Goal: Task Accomplishment & Management: Manage account settings

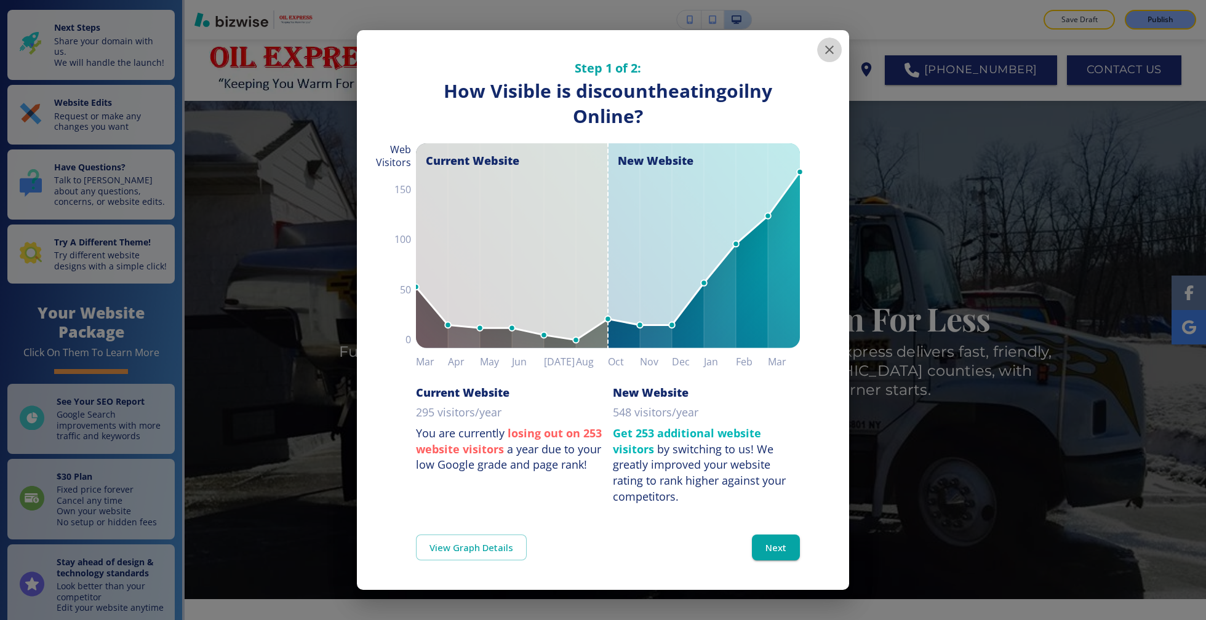
click at [825, 44] on icon "button" at bounding box center [829, 49] width 15 height 15
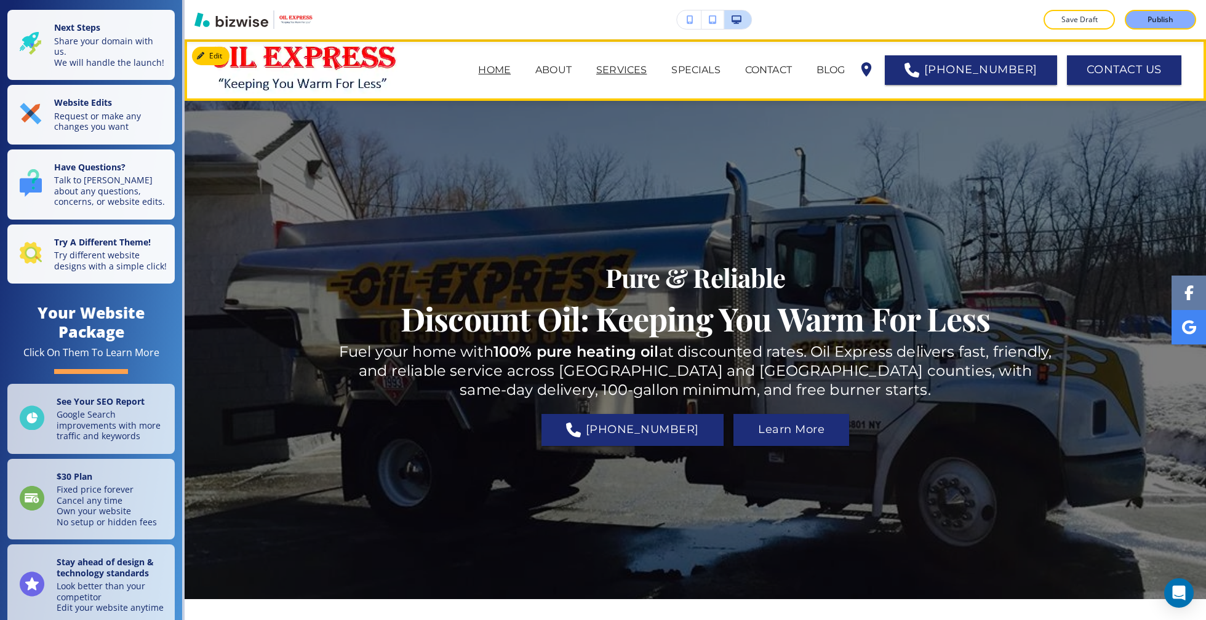
click at [646, 63] on p "SERVICES" at bounding box center [621, 70] width 50 height 15
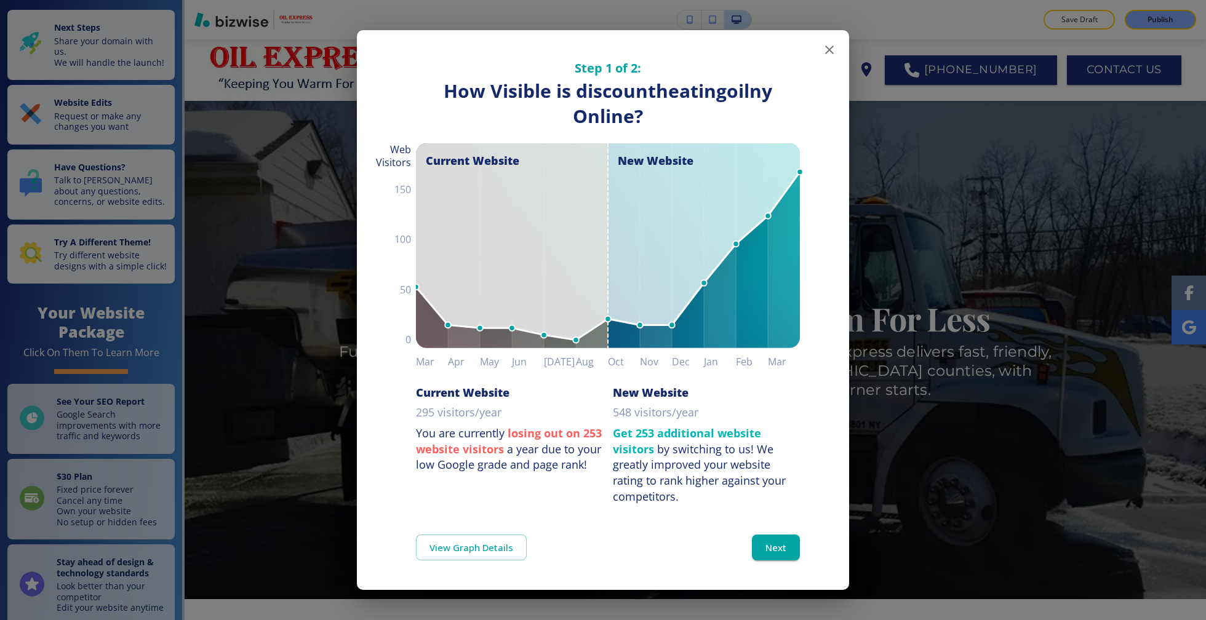
click at [835, 37] on div "Step 1 of 2: How Visible are You Online? How Visible is discountheatingoilny On…" at bounding box center [603, 267] width 492 height 474
click at [834, 39] on button "button" at bounding box center [829, 50] width 25 height 25
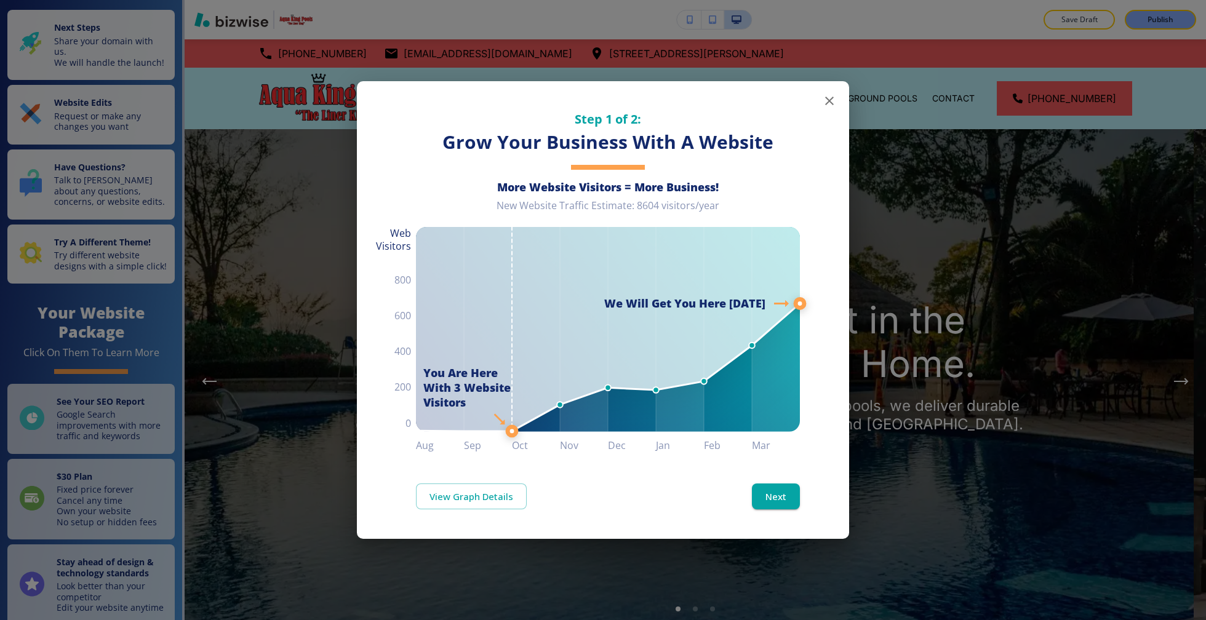
click at [835, 102] on icon "button" at bounding box center [829, 100] width 15 height 15
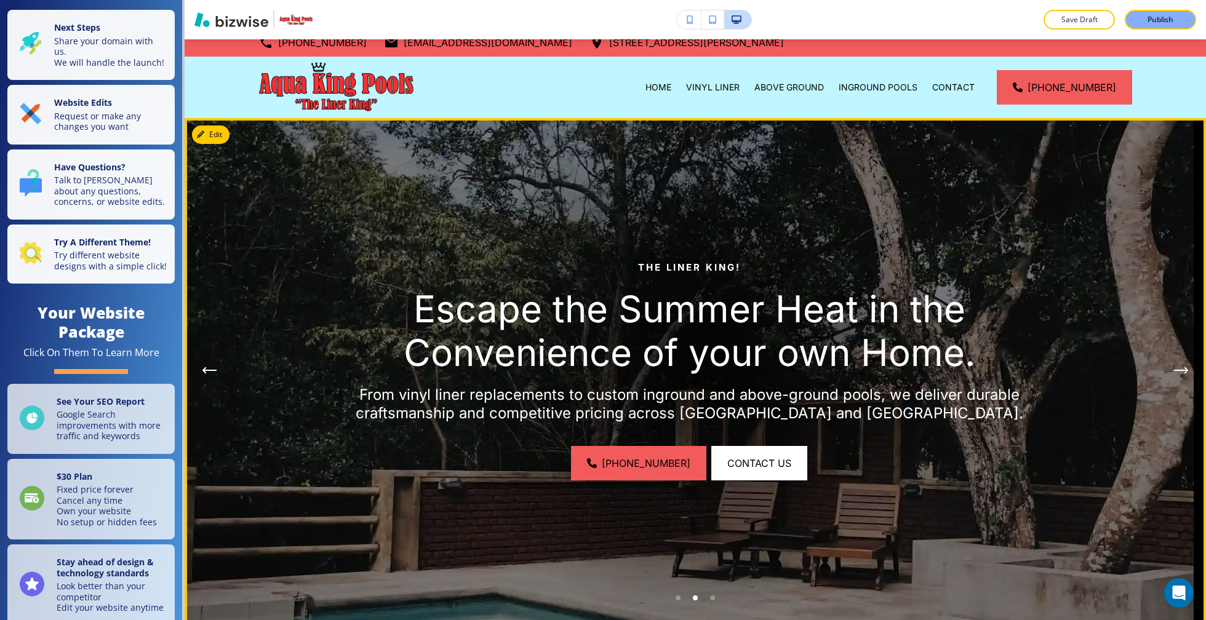
scroll to position [28, 0]
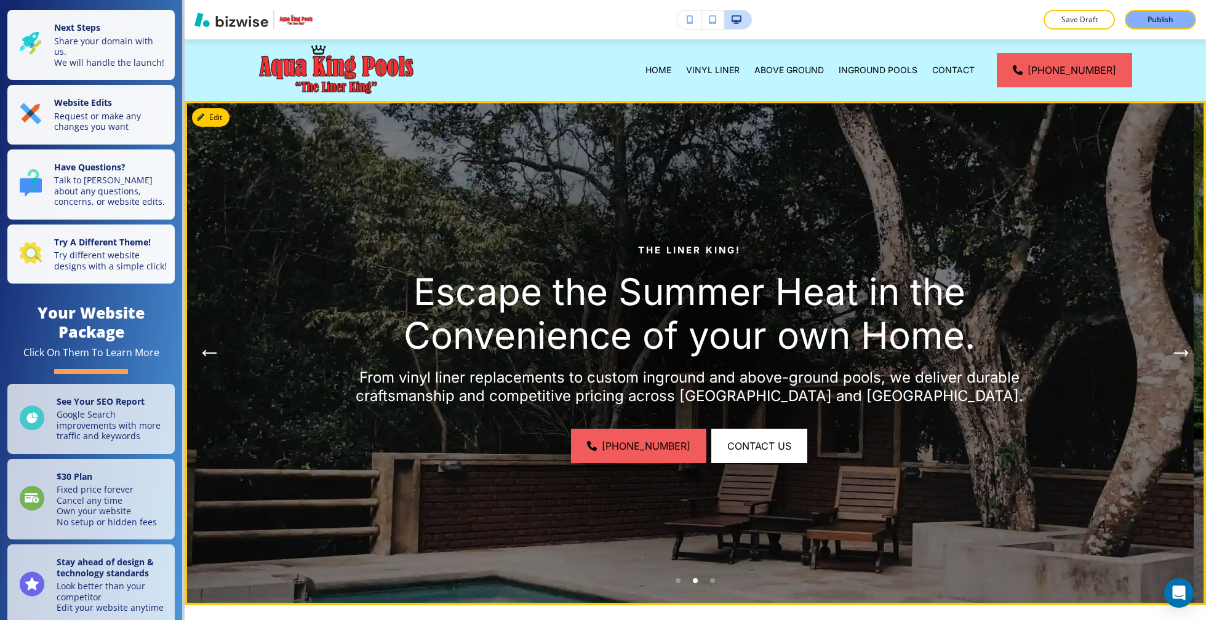
click at [217, 357] on button "Previous Hero Image" at bounding box center [209, 353] width 25 height 25
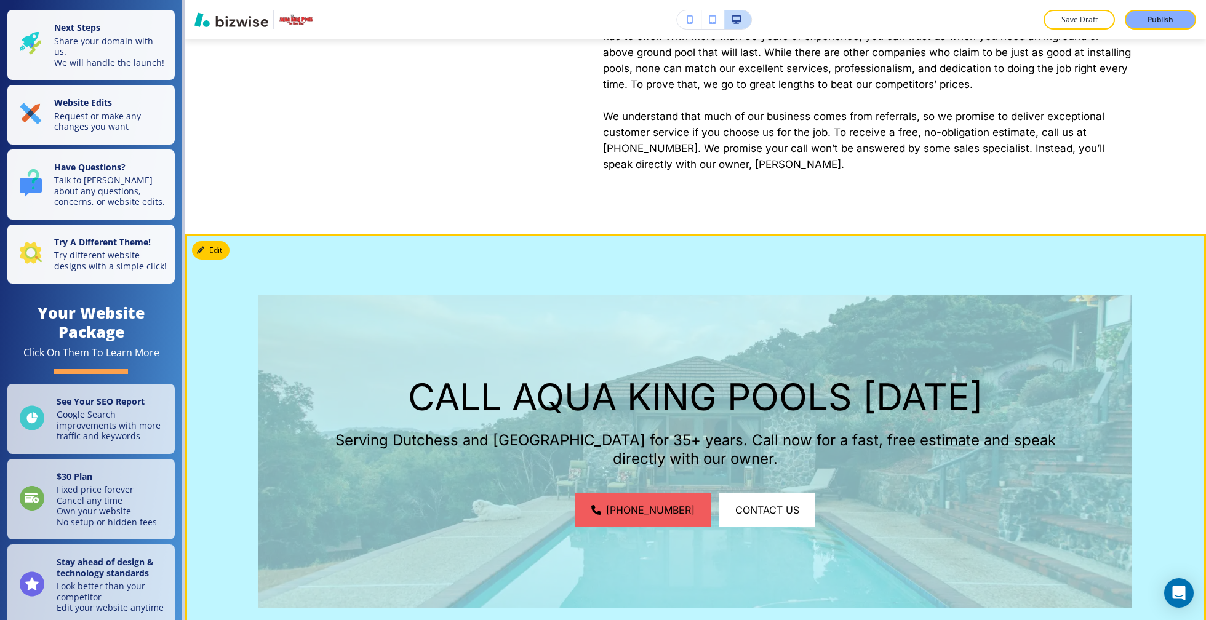
scroll to position [1645, 0]
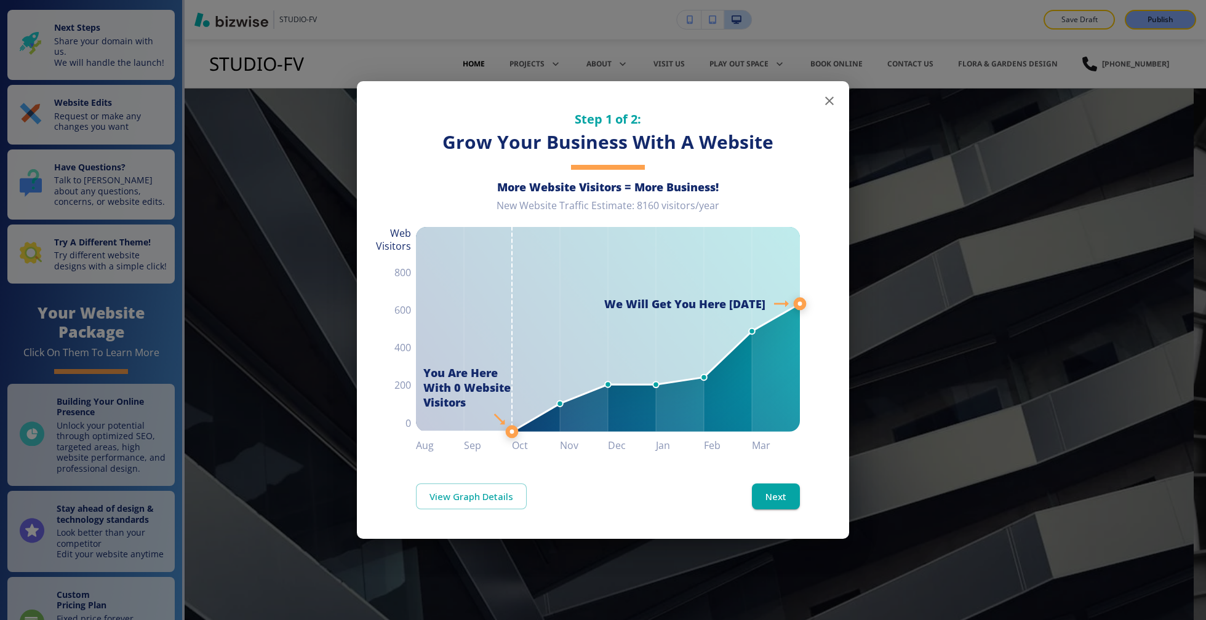
click at [826, 102] on icon "button" at bounding box center [829, 100] width 15 height 15
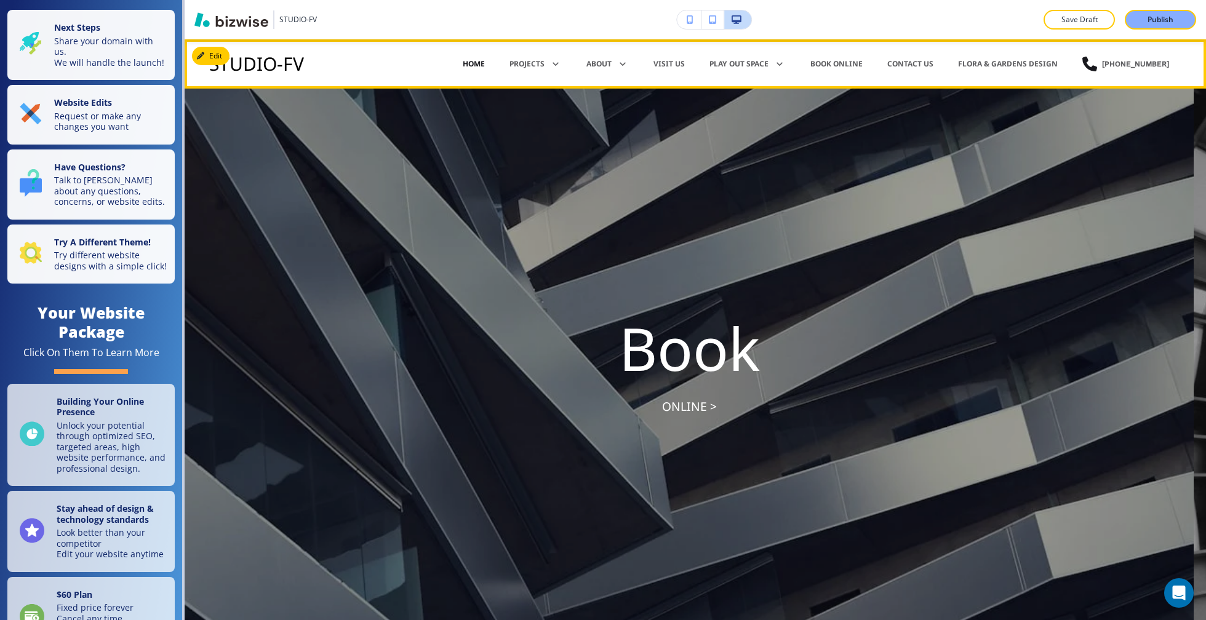
click at [474, 69] on p "Home" at bounding box center [474, 63] width 22 height 11
click at [474, 68] on p "Home" at bounding box center [474, 63] width 22 height 11
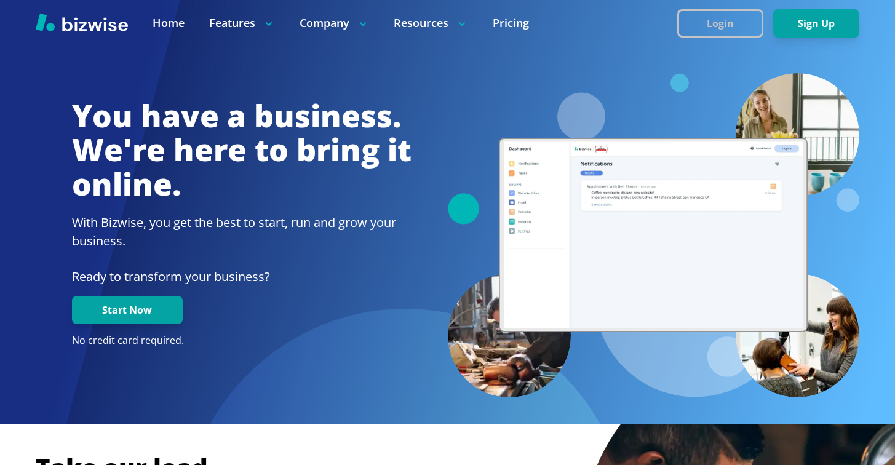
click at [722, 12] on button "Login" at bounding box center [720, 23] width 86 height 28
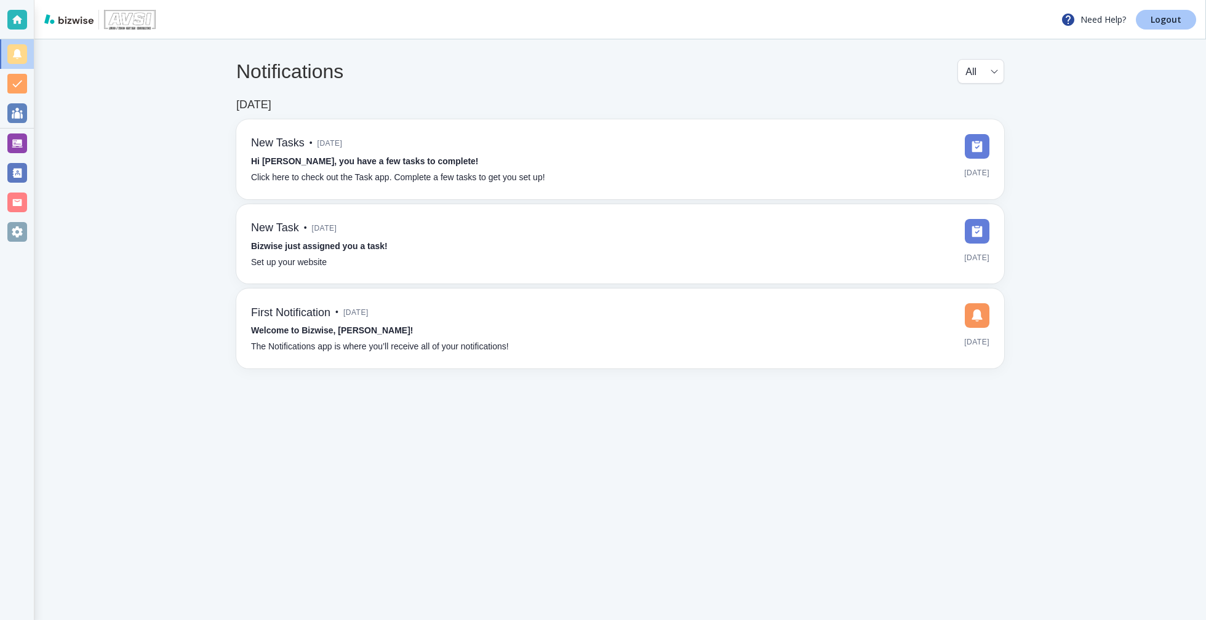
click at [1180, 24] on p "Logout" at bounding box center [1165, 19] width 31 height 9
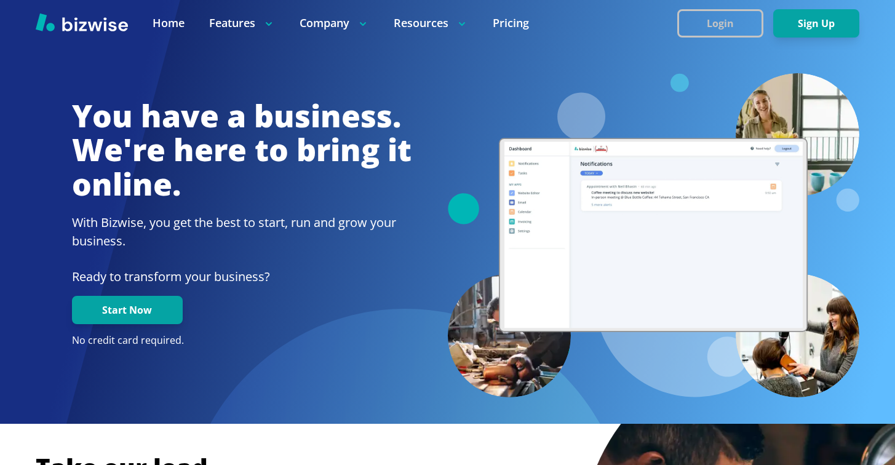
click at [708, 26] on button "Login" at bounding box center [720, 23] width 86 height 28
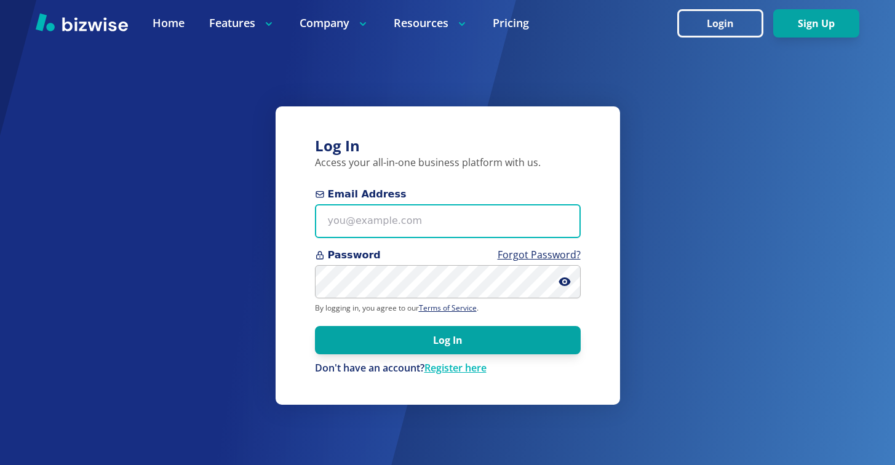
click at [391, 235] on input "Email Address" at bounding box center [448, 221] width 266 height 34
paste input "[EMAIL_ADDRESS][DOMAIN_NAME]"
type input "[EMAIL_ADDRESS][DOMAIN_NAME]"
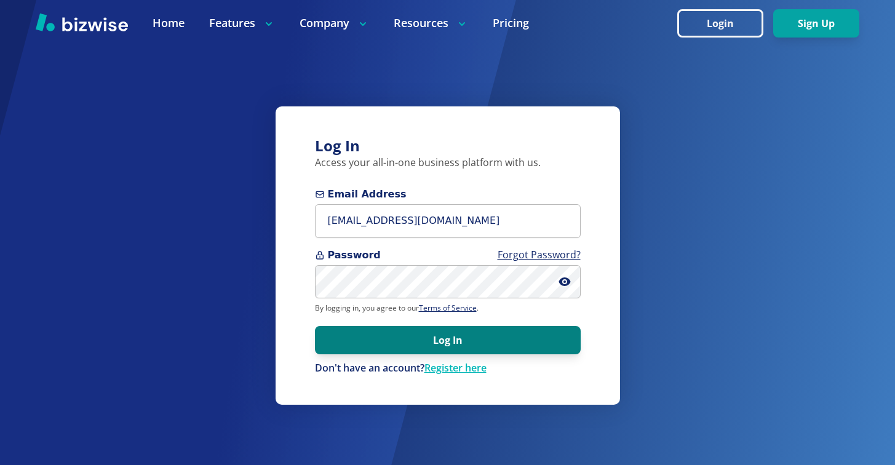
click at [496, 333] on button "Log In" at bounding box center [448, 340] width 266 height 28
